Goal: Task Accomplishment & Management: Complete application form

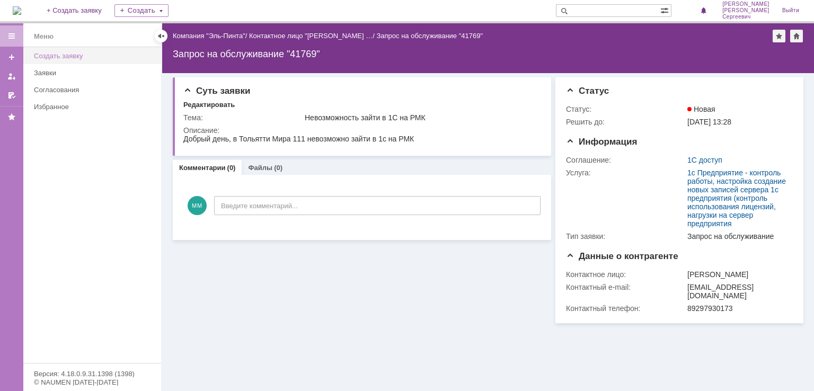
click at [72, 54] on div "Создать заявку" at bounding box center [94, 56] width 121 height 8
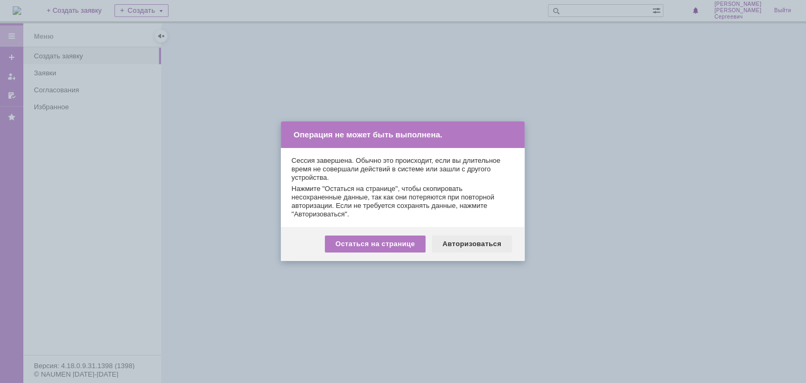
click at [491, 238] on div "Авторизоваться" at bounding box center [472, 243] width 80 height 17
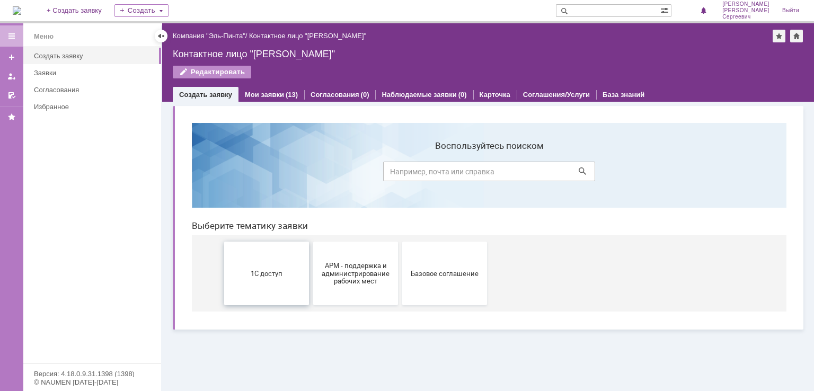
click at [254, 279] on button "1С доступ" at bounding box center [266, 274] width 85 height 64
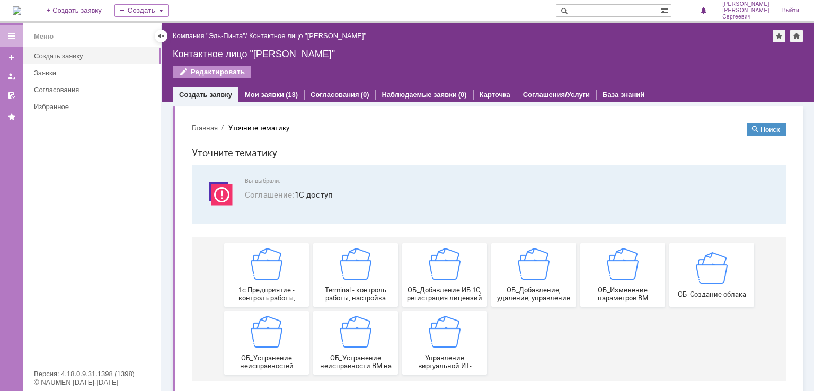
click at [254, 279] on img at bounding box center [267, 264] width 32 height 32
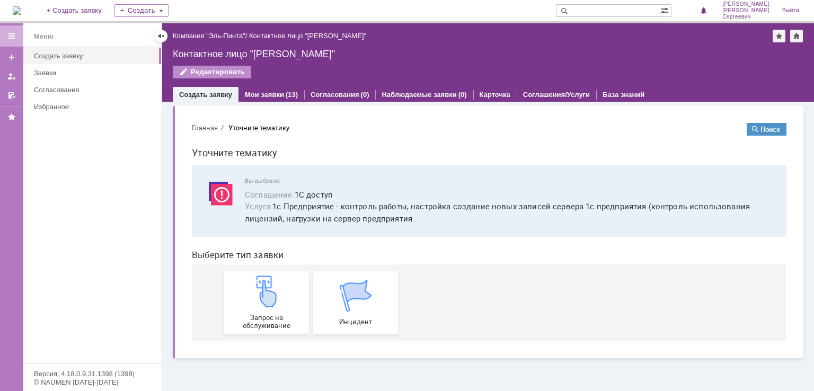
click at [254, 279] on img at bounding box center [267, 291] width 32 height 32
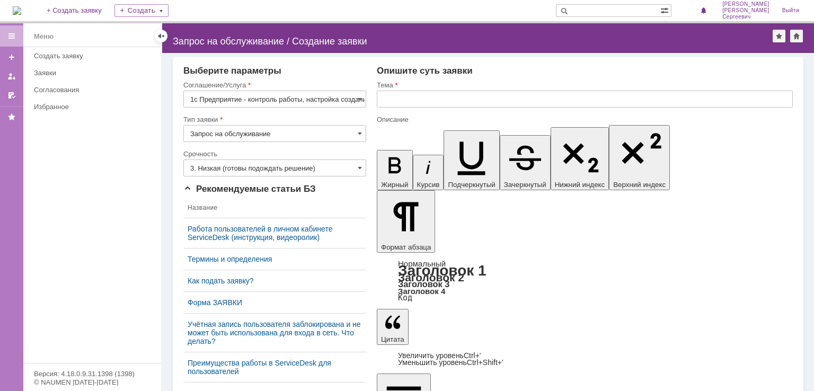
click at [264, 138] on input "Запрос на обслуживание" at bounding box center [274, 133] width 183 height 17
type input "Запрос на обслуживание"
click at [251, 174] on input "3. Низкая (готовы подождать решение)" at bounding box center [274, 167] width 183 height 17
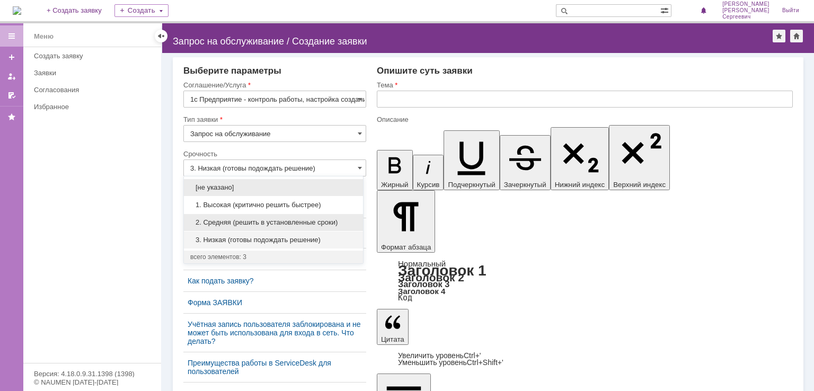
click at [251, 227] on div "2. Средняя (решить в установленные сроки)" at bounding box center [273, 222] width 179 height 17
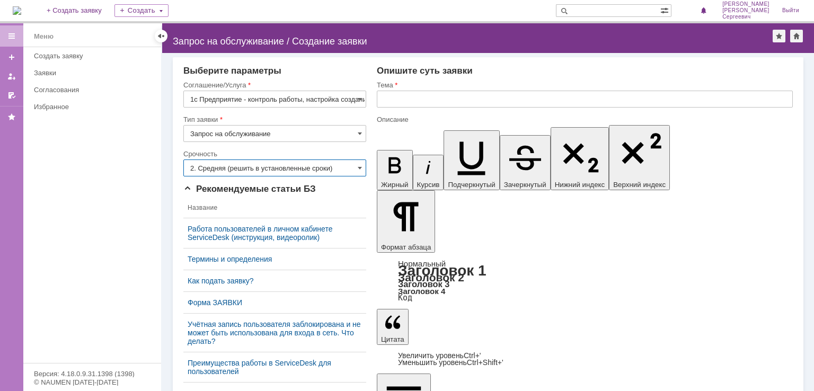
type input "2. Средняя (решить в установленные сроки)"
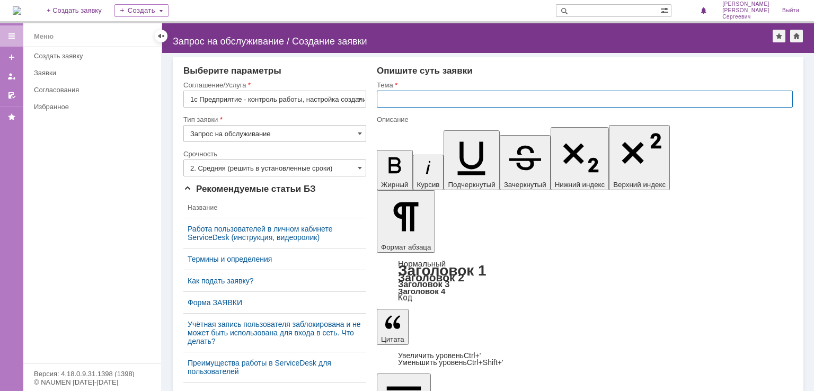
click at [401, 100] on input "text" at bounding box center [585, 99] width 416 height 17
type input "Не бьётся безалкогольное пиво"
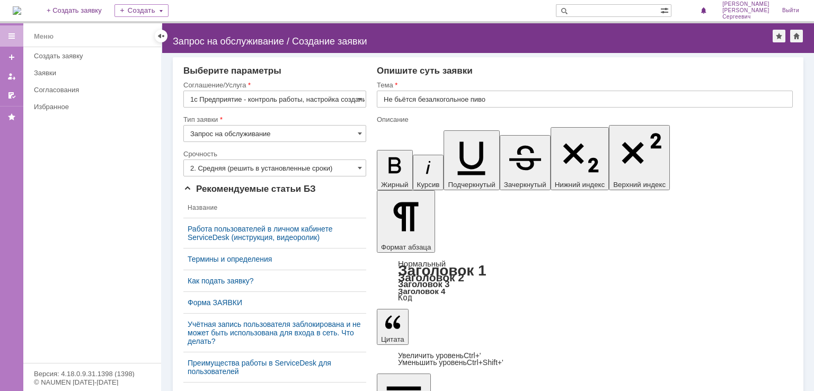
click at [813, 386] on div "Внимание! Выберите параметры Соглашение/Услуга 1c Предприятие - контроль работы…" at bounding box center [488, 222] width 652 height 338
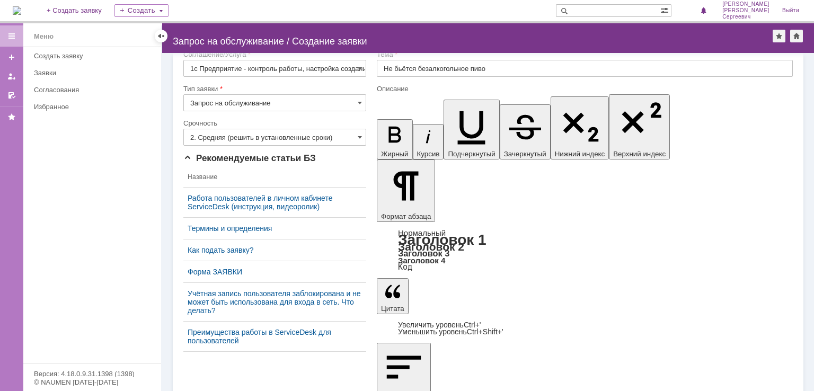
click at [813, 386] on div "Внимание! Выберите параметры Соглашение/Услуга 1c Предприятие - контроль работы…" at bounding box center [488, 222] width 652 height 338
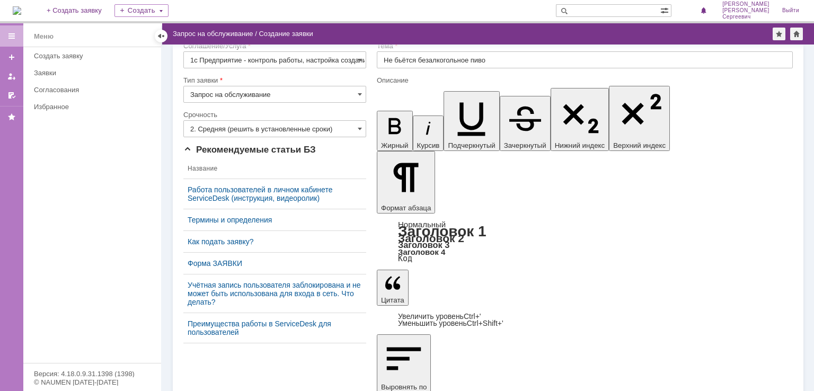
scroll to position [29, 0]
click at [813, 386] on div "Внимание! Выберите параметры Соглашение/Услуга 1c Предприятие - контроль работы…" at bounding box center [488, 218] width 652 height 346
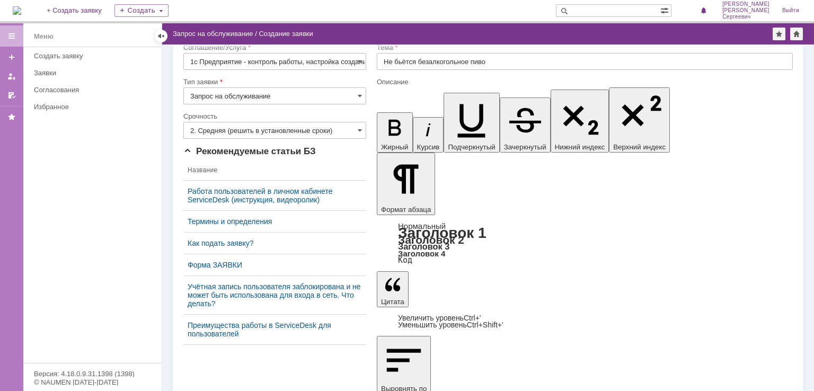
click at [813, 386] on div "Внимание! Выберите параметры Соглашение/Услуга 1c Предприятие - контроль работы…" at bounding box center [488, 218] width 652 height 346
